Goal: Entertainment & Leisure: Consume media (video, audio)

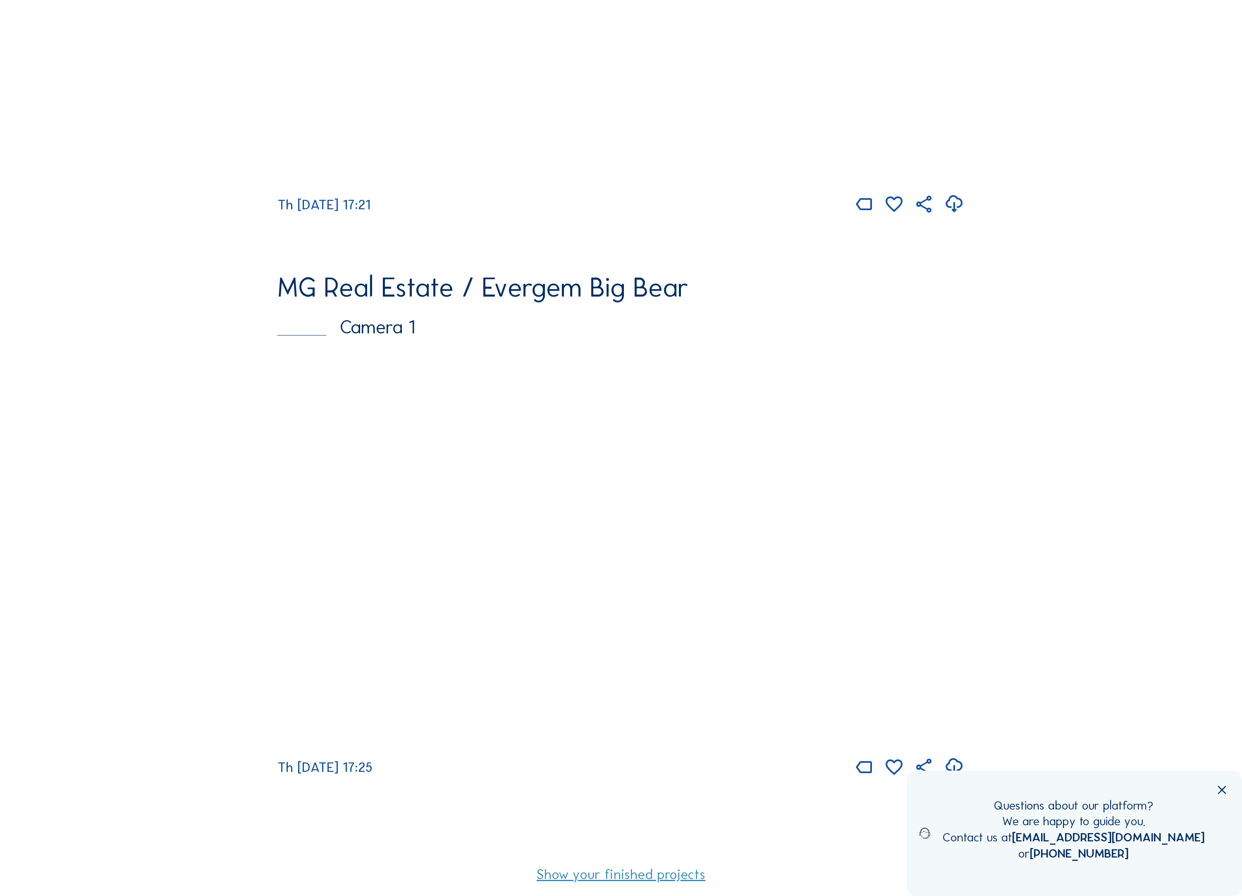
scroll to position [589, 0]
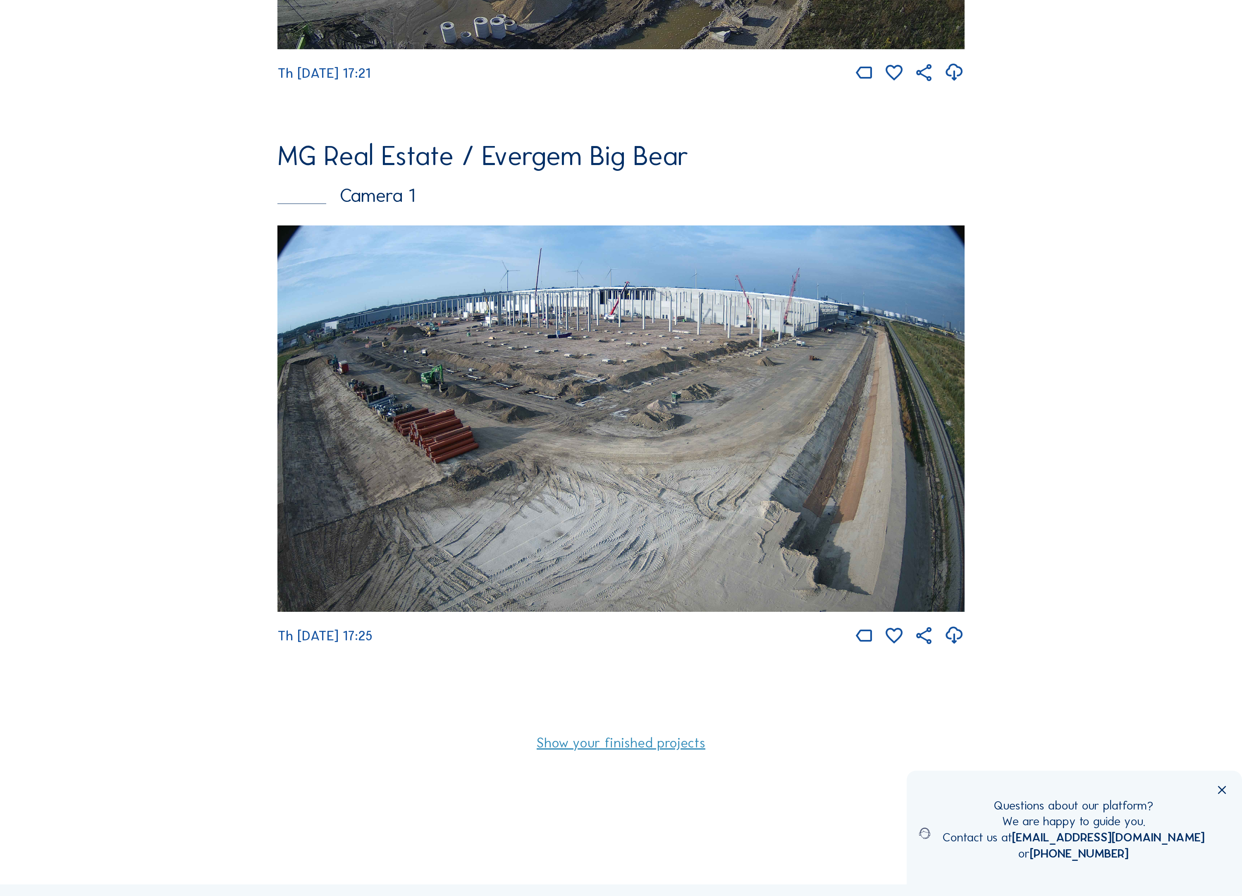
click at [306, 532] on img at bounding box center [620, 418] width 687 height 386
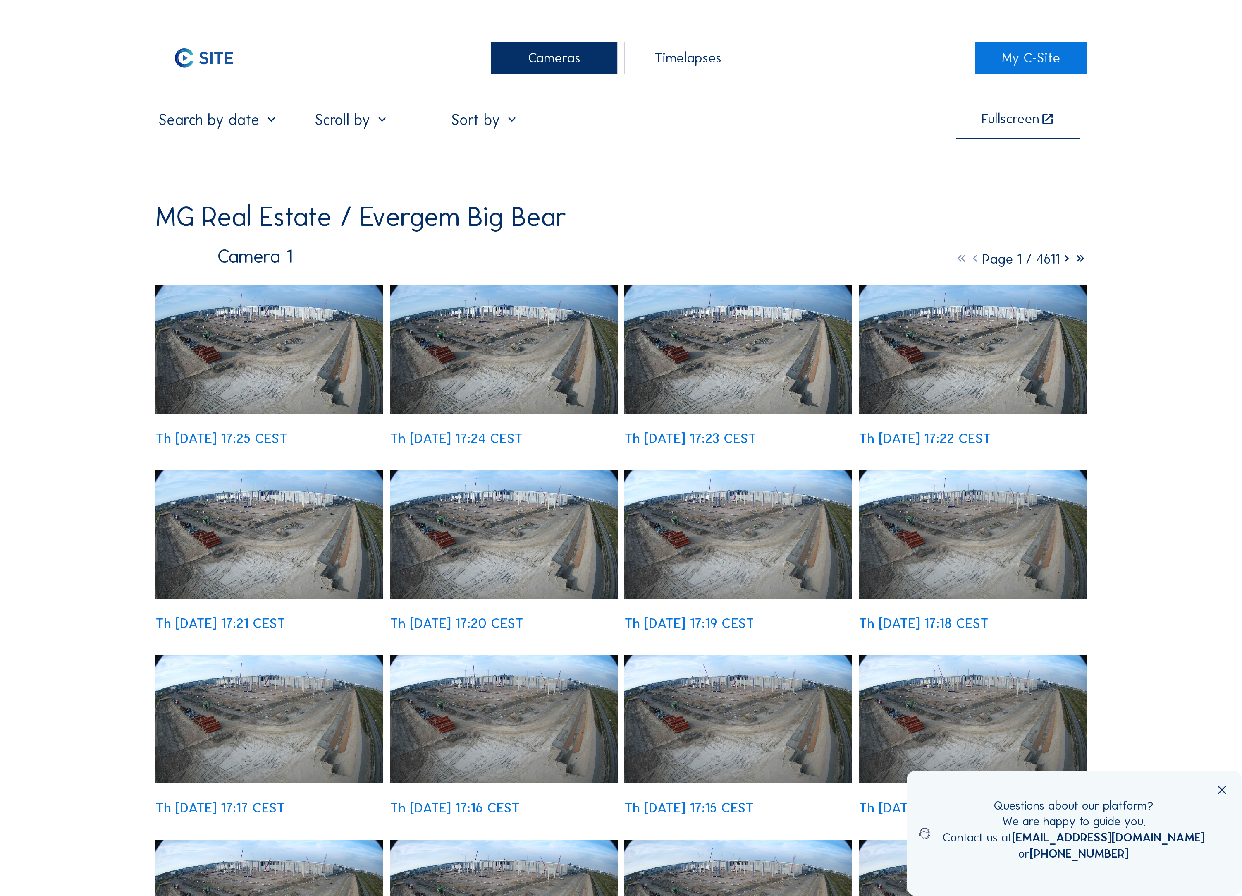
click at [665, 62] on div "Timelapses" at bounding box center [687, 58] width 127 height 33
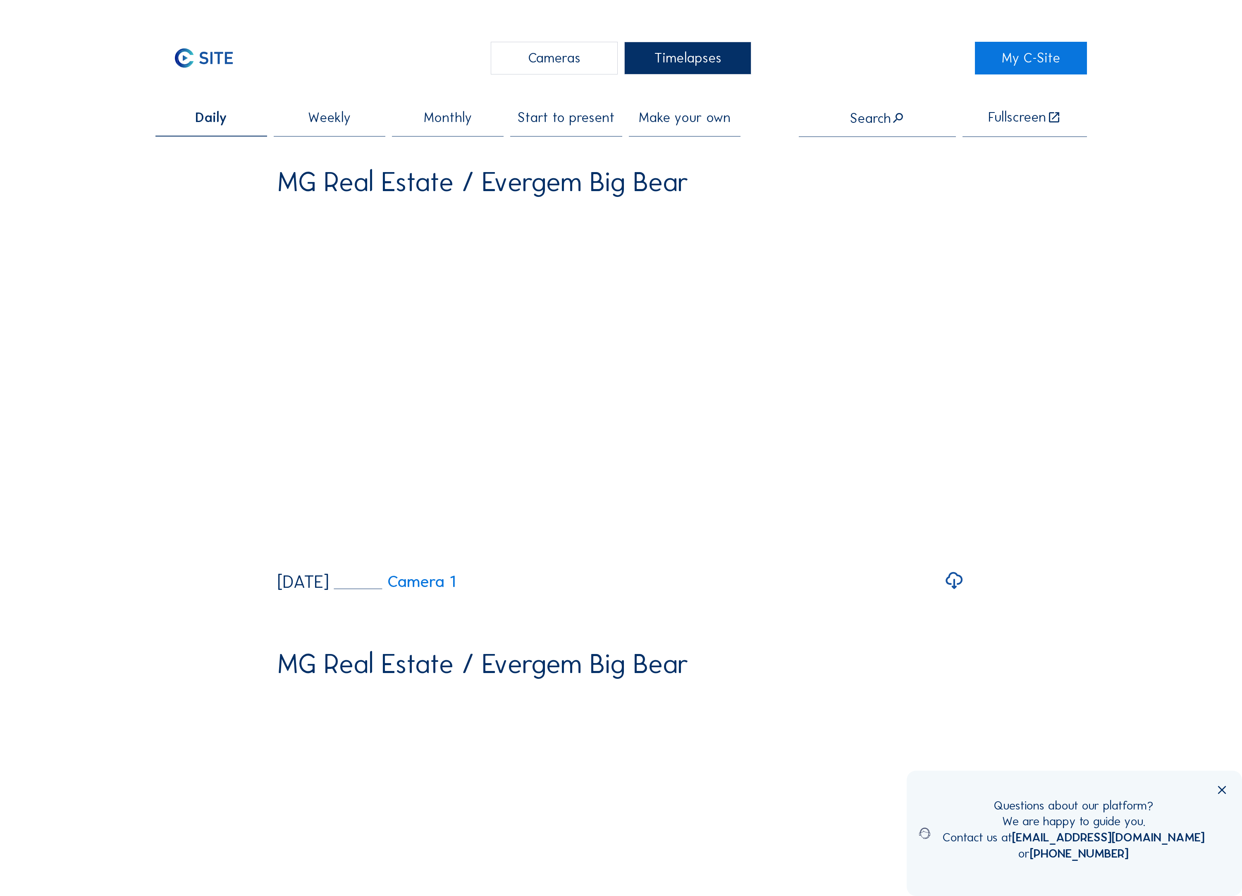
click at [450, 122] on span "Monthly" at bounding box center [448, 118] width 48 height 14
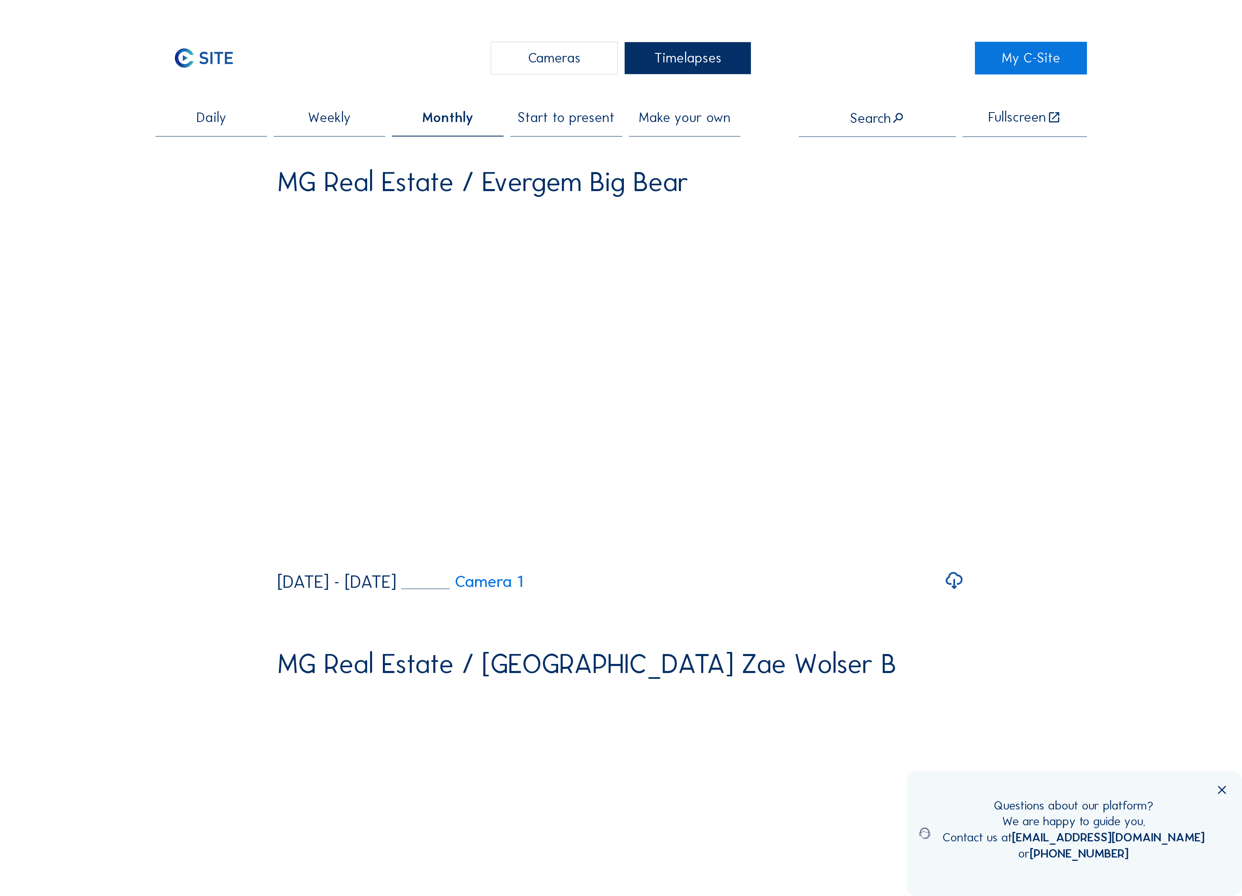
scroll to position [48, 0]
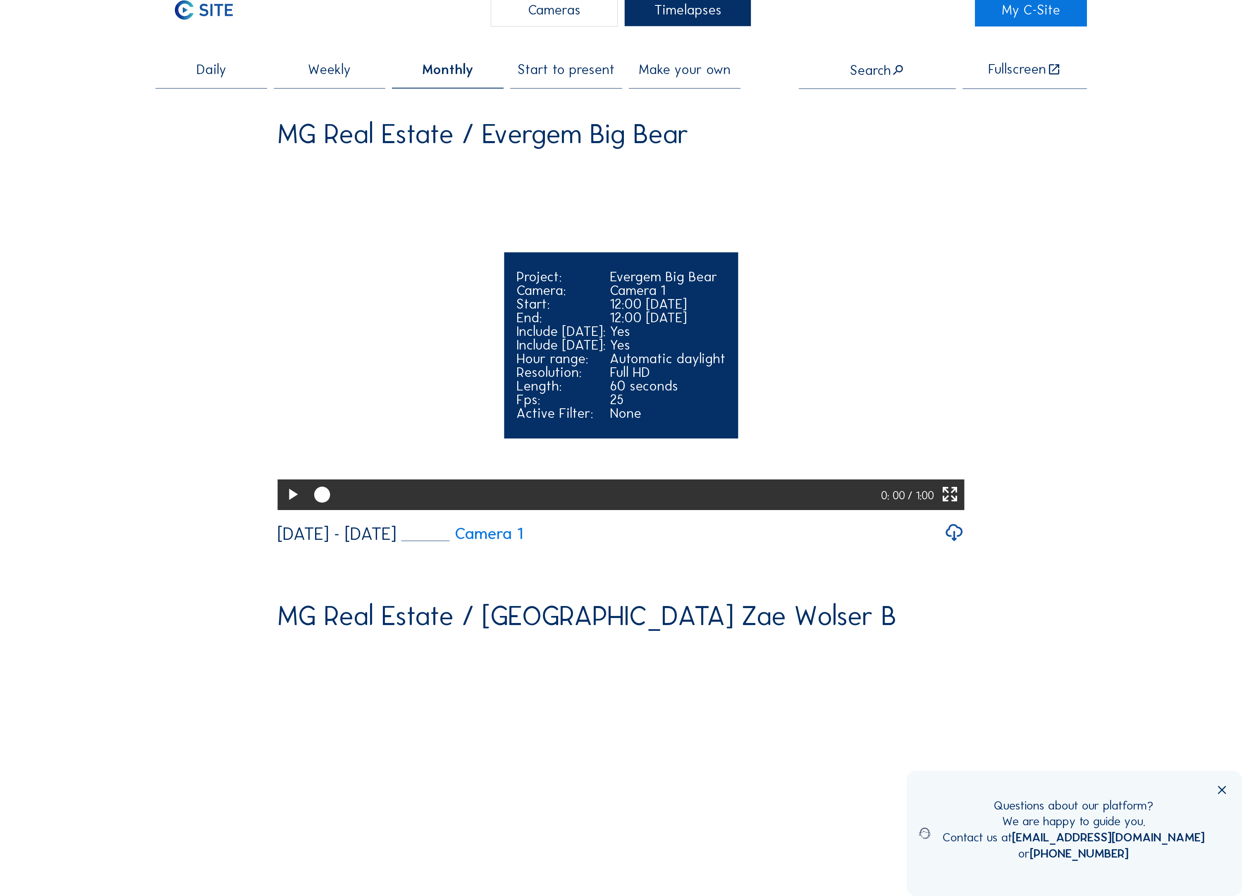
click at [278, 510] on div at bounding box center [292, 494] width 30 height 31
